Goal: Information Seeking & Learning: Learn about a topic

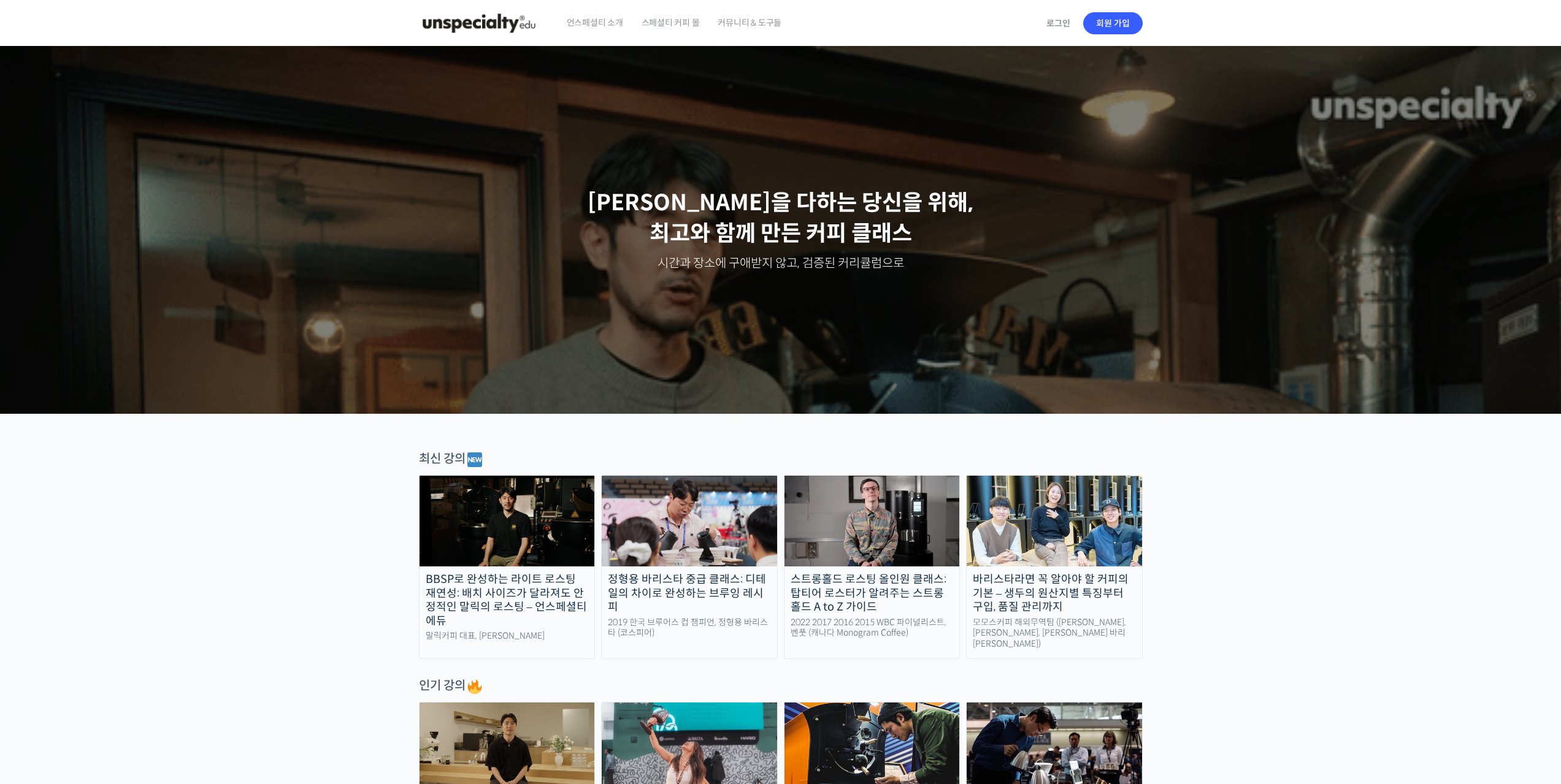
click at [1087, 532] on img at bounding box center [1055, 521] width 176 height 91
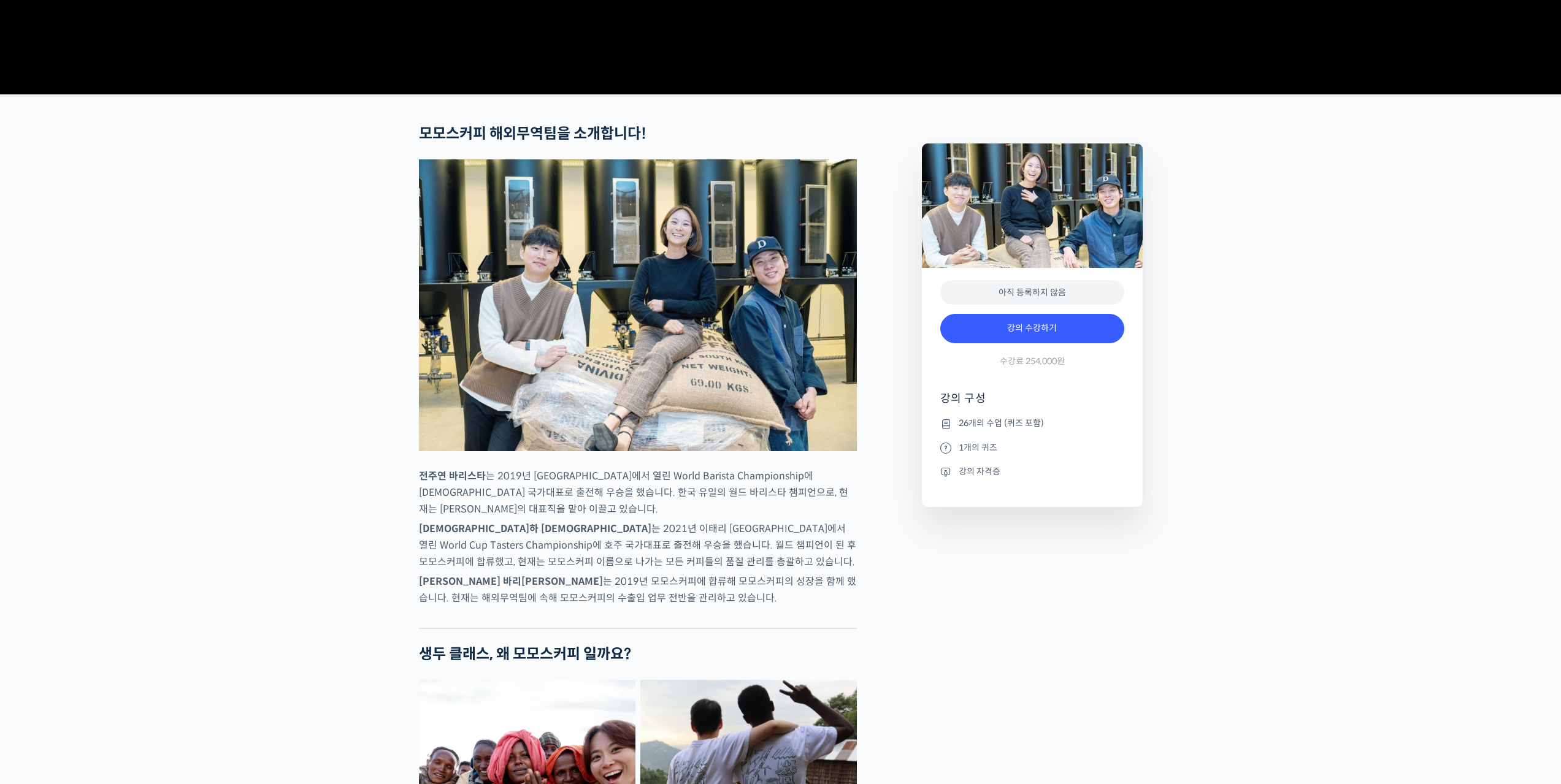
scroll to position [409, 0]
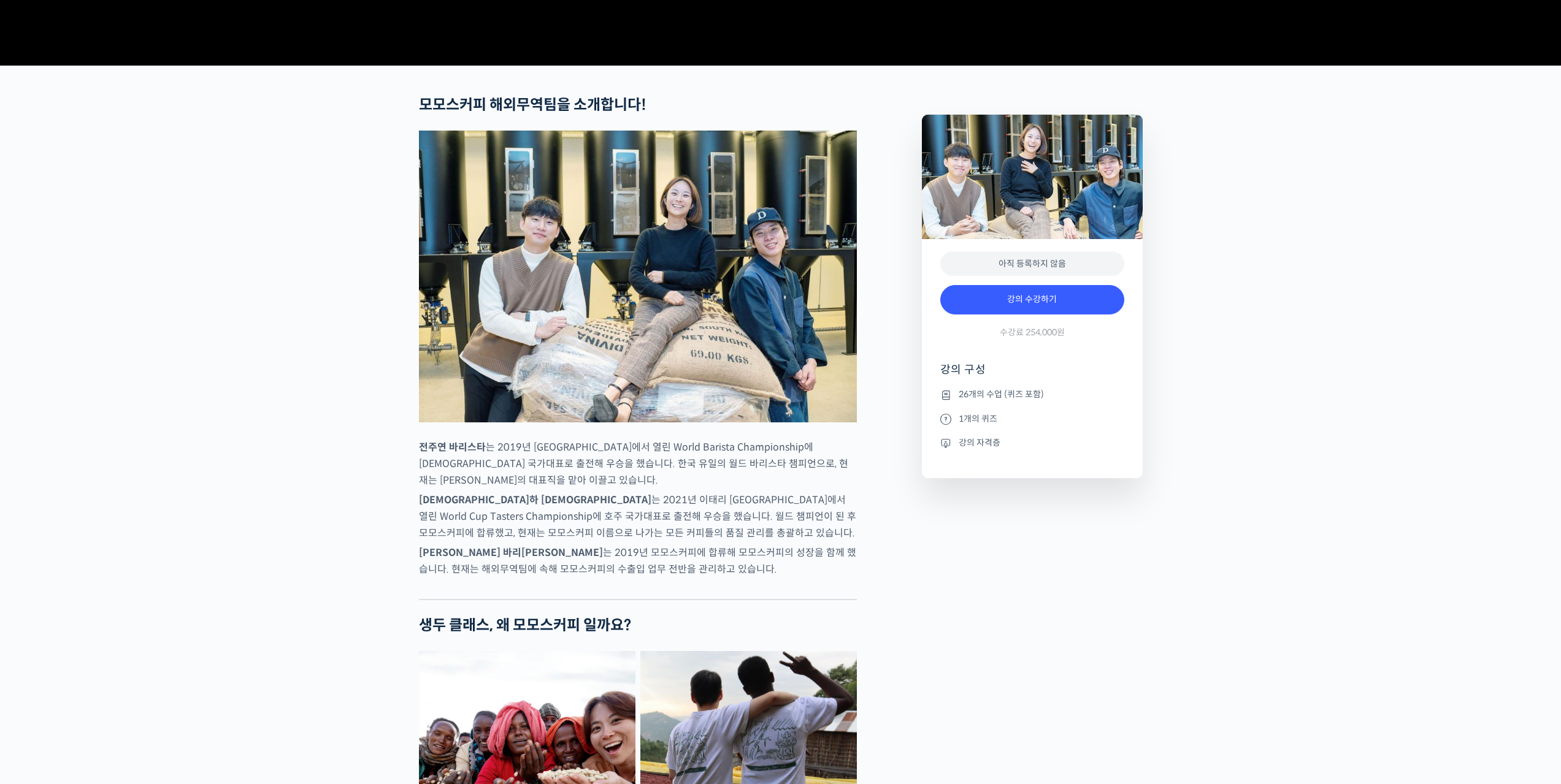
click at [1083, 478] on ul "26개의 수업 (퀴즈 포함) 1개의 퀴즈 강의 자격증" at bounding box center [1032, 432] width 184 height 91
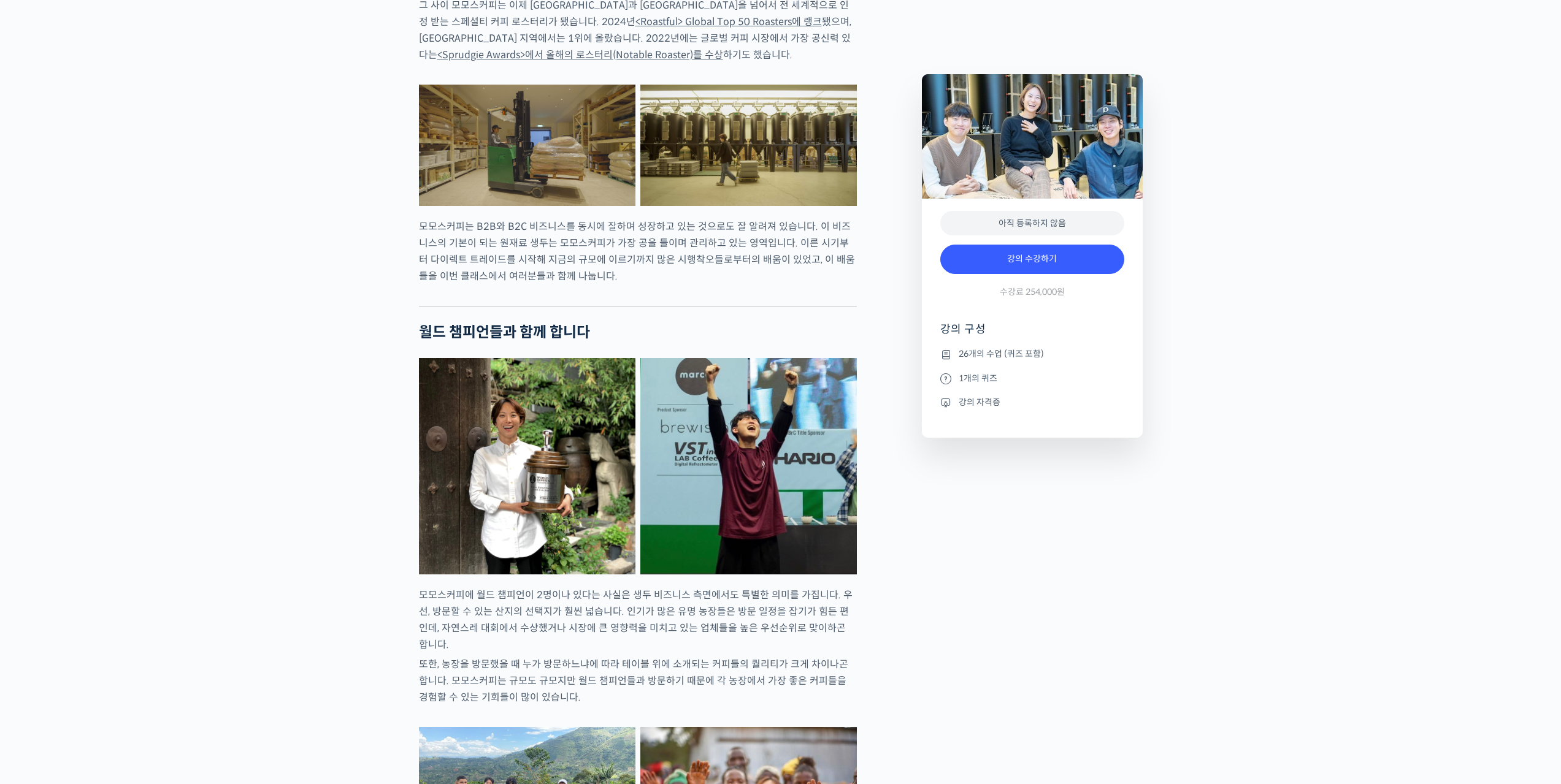
scroll to position [1430, 0]
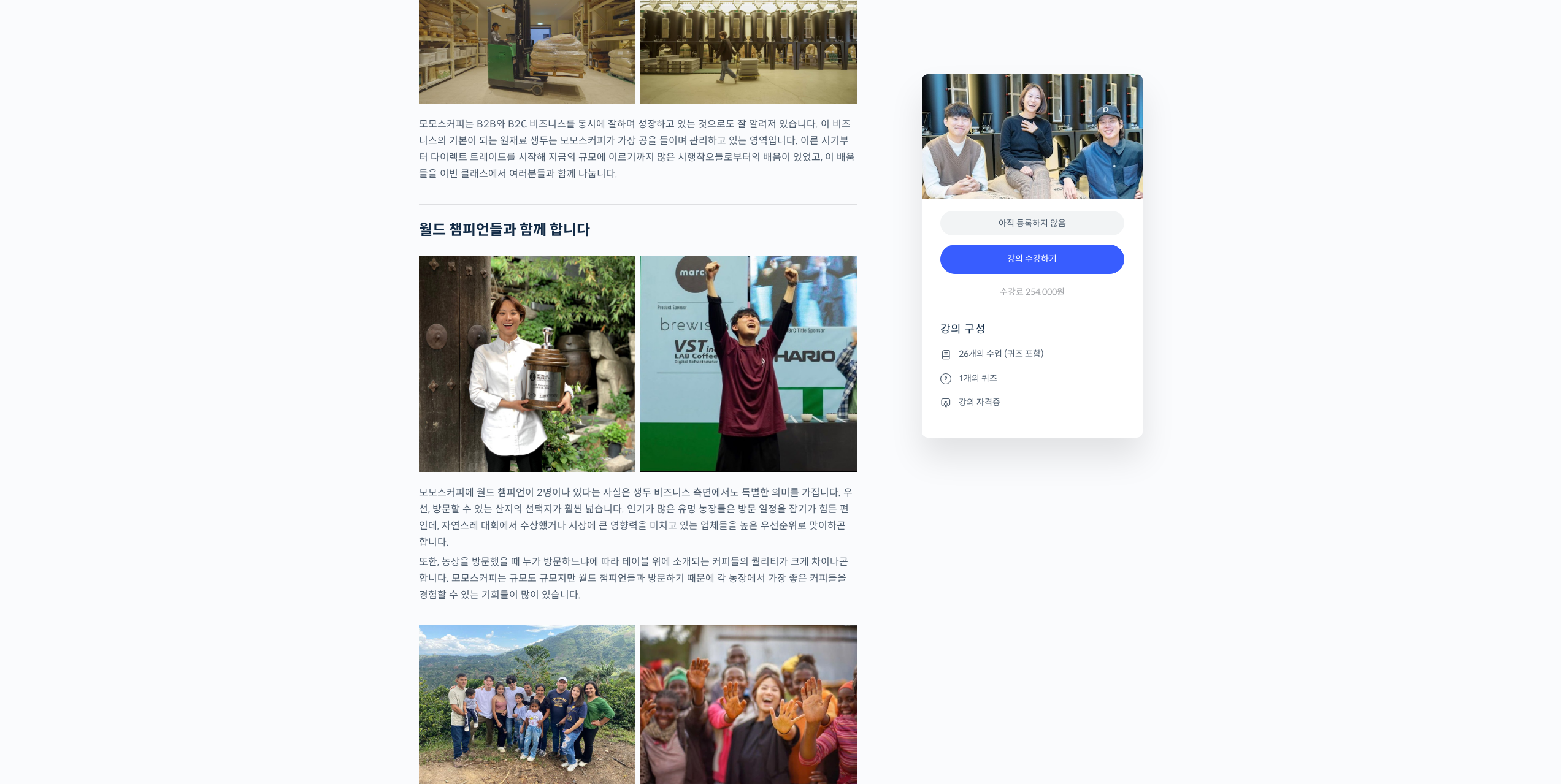
click at [977, 141] on img at bounding box center [1032, 136] width 221 height 124
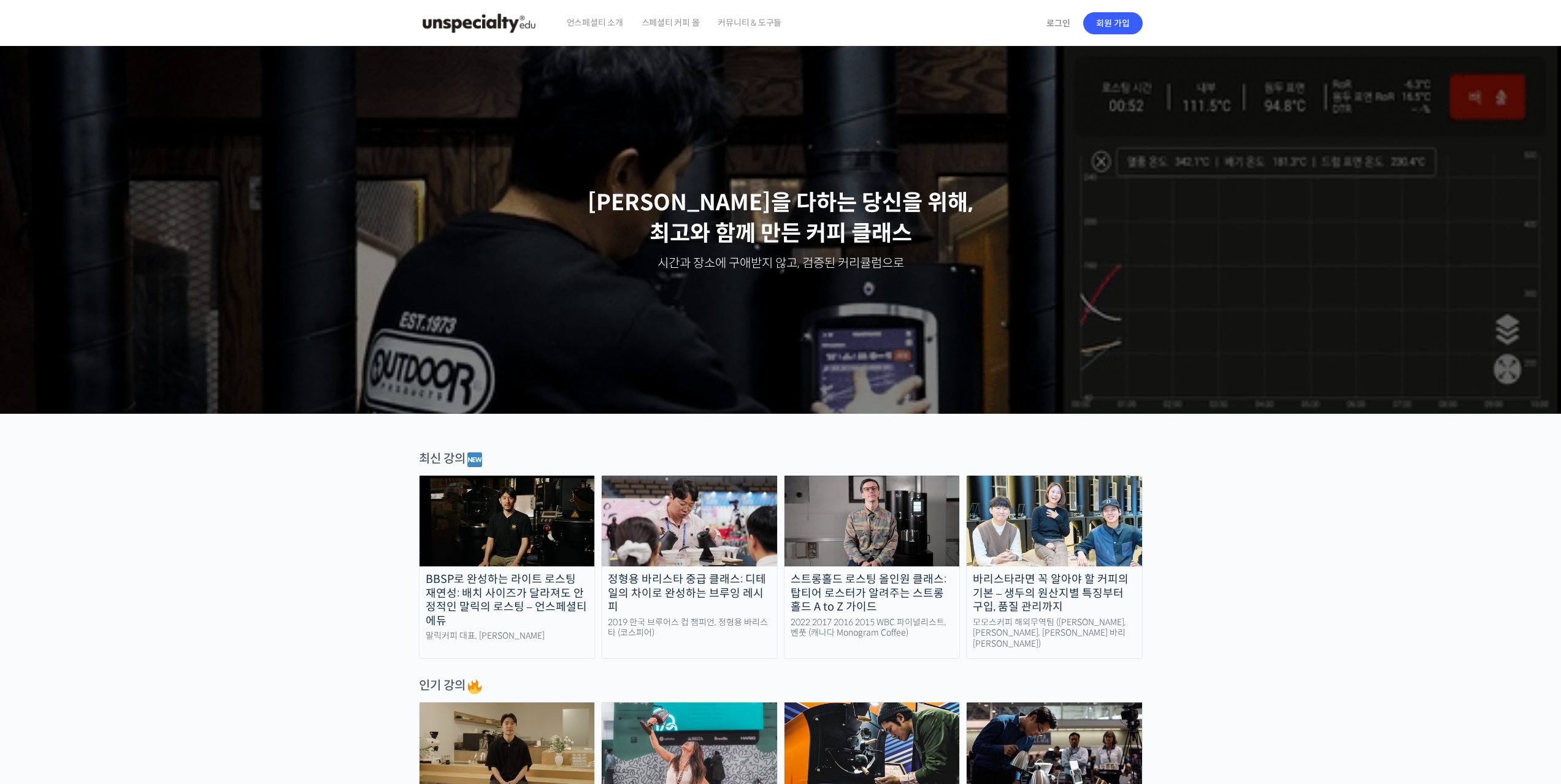
scroll to position [409, 0]
